Goal: Browse casually

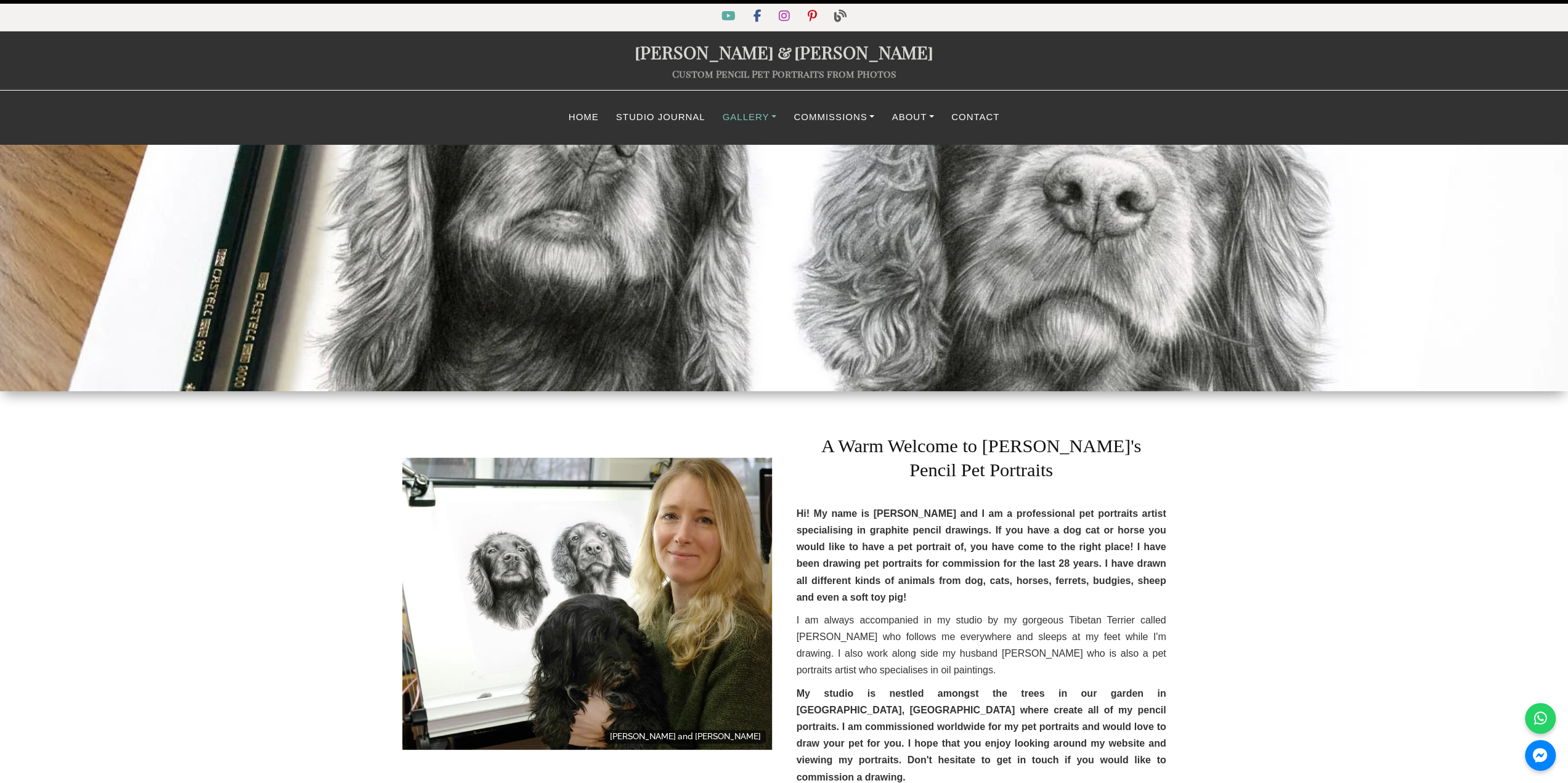
click at [752, 121] on link "Gallery" at bounding box center [750, 117] width 72 height 24
click at [770, 161] on link "Classic Drawing Gallery" at bounding box center [804, 152] width 179 height 28
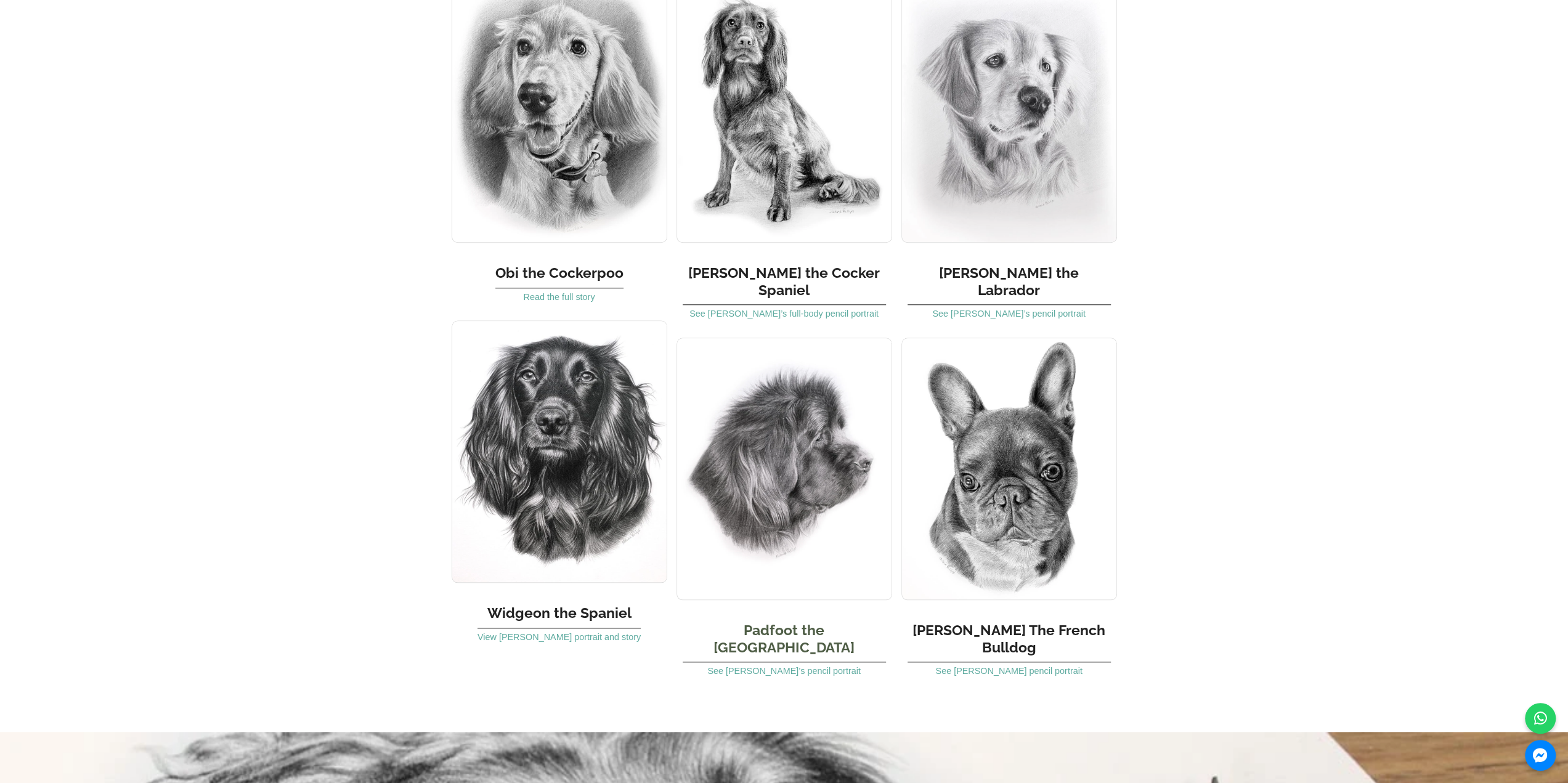
scroll to position [925, 0]
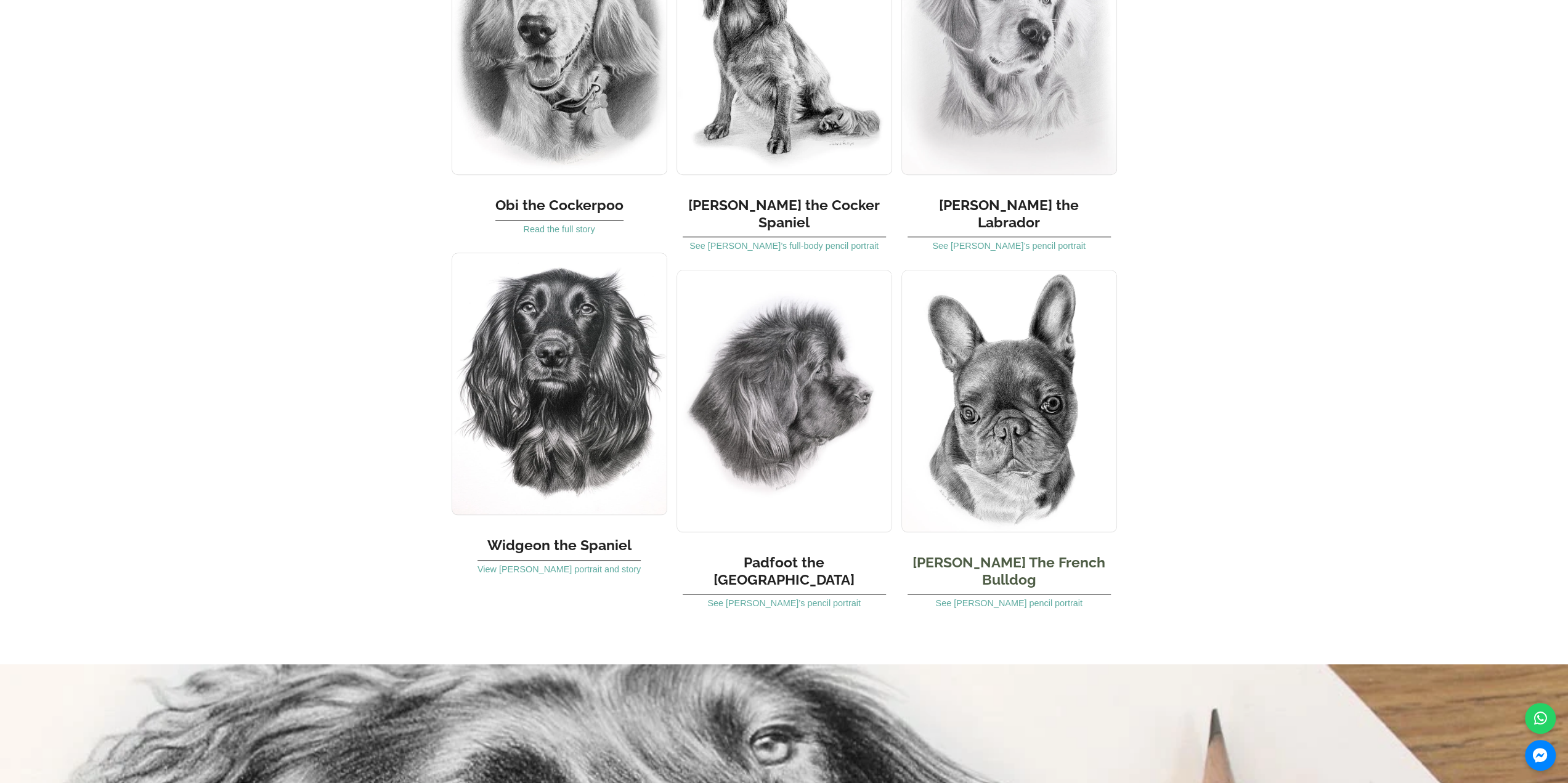
click at [985, 414] on img at bounding box center [1009, 401] width 215 height 262
click at [805, 413] on img at bounding box center [784, 401] width 215 height 262
